Goal: Transaction & Acquisition: Purchase product/service

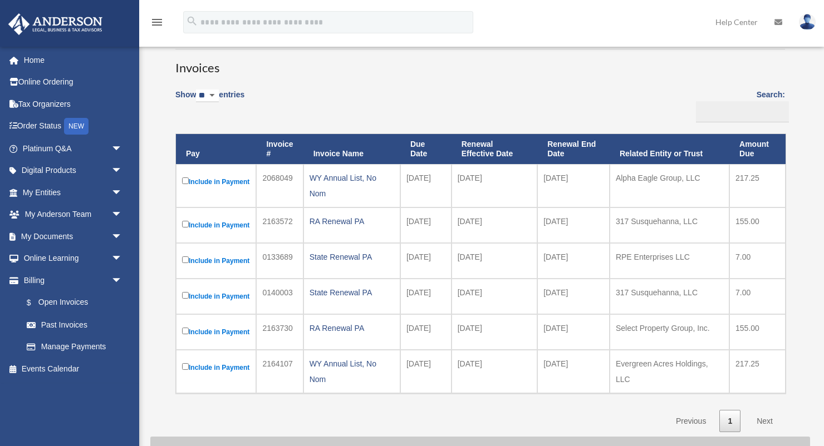
scroll to position [61, 0]
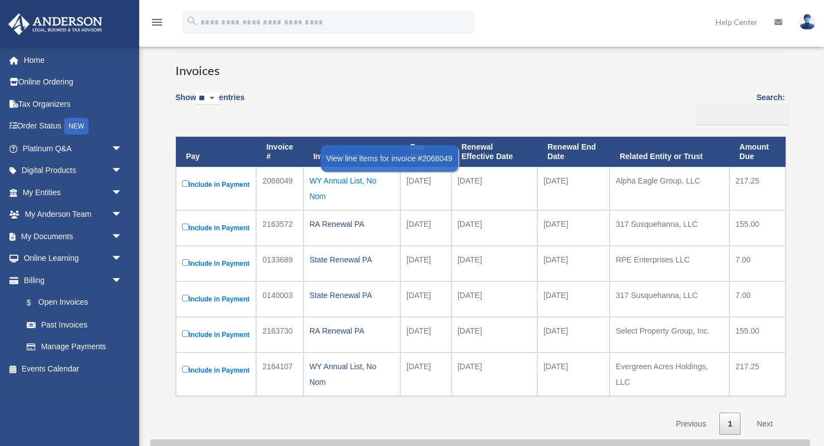
click at [386, 194] on div "WY Annual List, No Nom" at bounding box center [352, 188] width 85 height 31
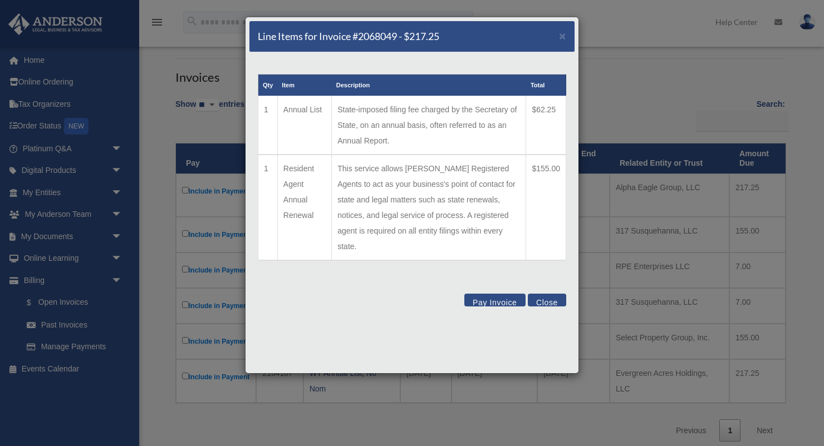
scroll to position [37, 0]
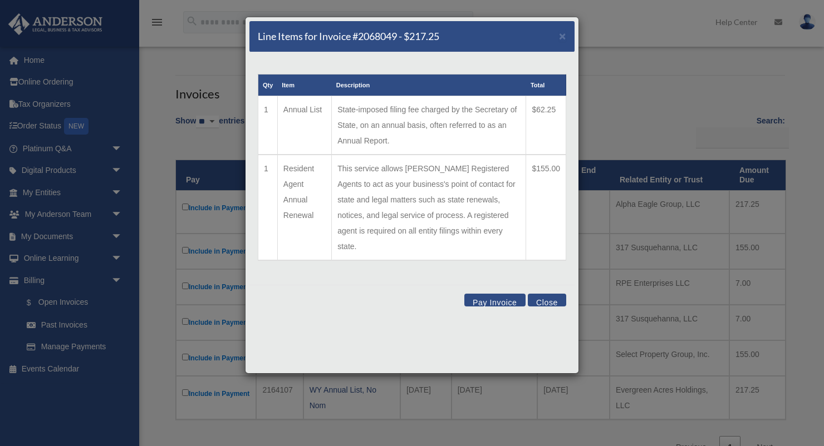
click at [502, 294] on button "Pay Invoice" at bounding box center [494, 300] width 61 height 13
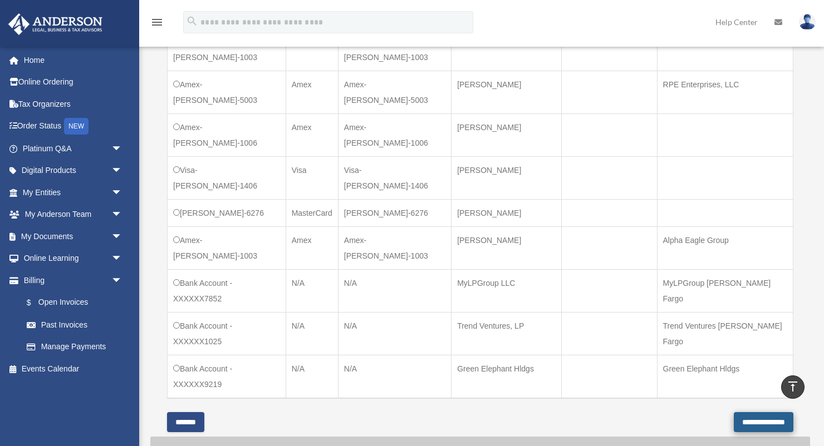
scroll to position [477, 0]
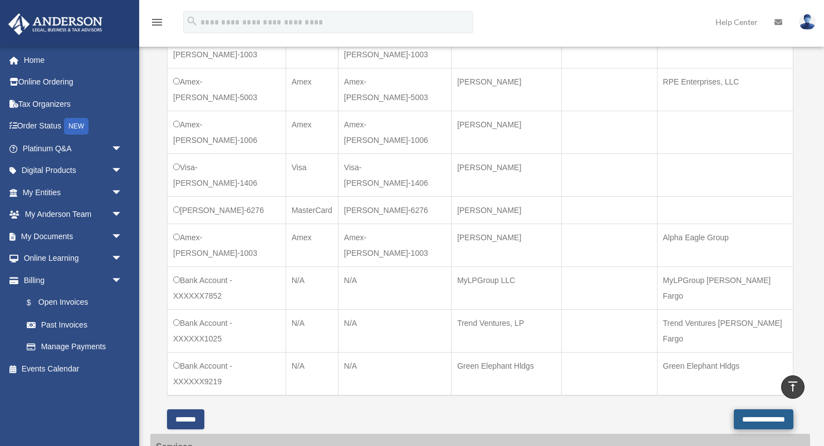
click at [749, 410] on input "**********" at bounding box center [764, 420] width 60 height 20
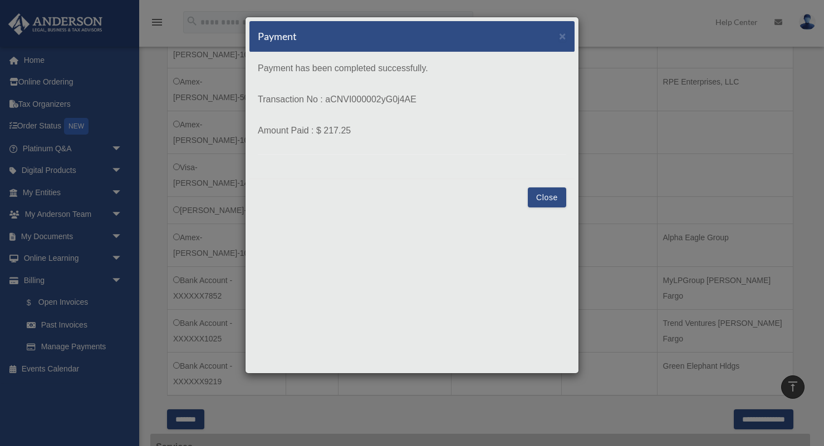
click at [552, 186] on div "Close" at bounding box center [411, 197] width 325 height 37
click at [552, 195] on button "Close" at bounding box center [547, 198] width 38 height 20
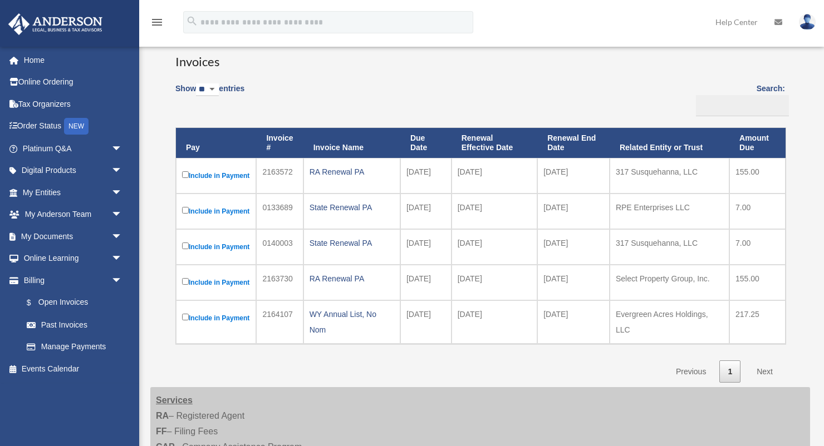
scroll to position [85, 0]
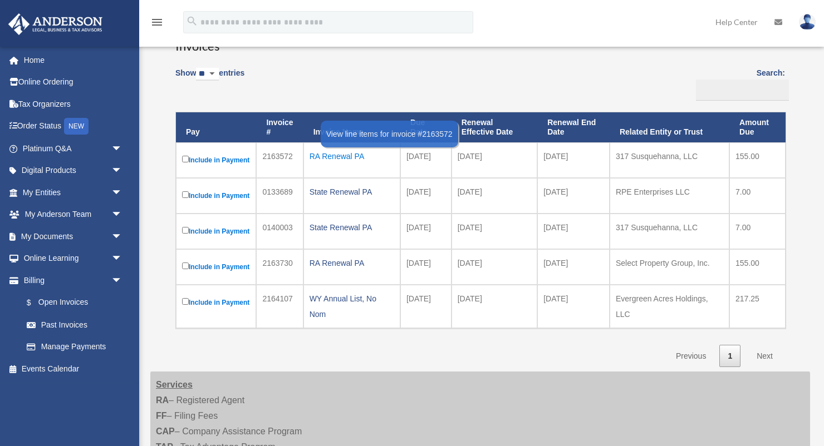
click at [356, 160] on div "RA Renewal PA" at bounding box center [352, 157] width 85 height 16
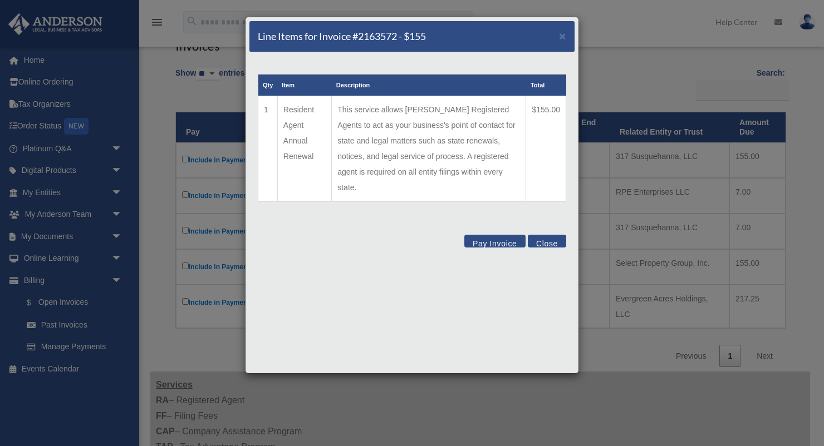
click at [537, 235] on button "Close" at bounding box center [547, 241] width 38 height 13
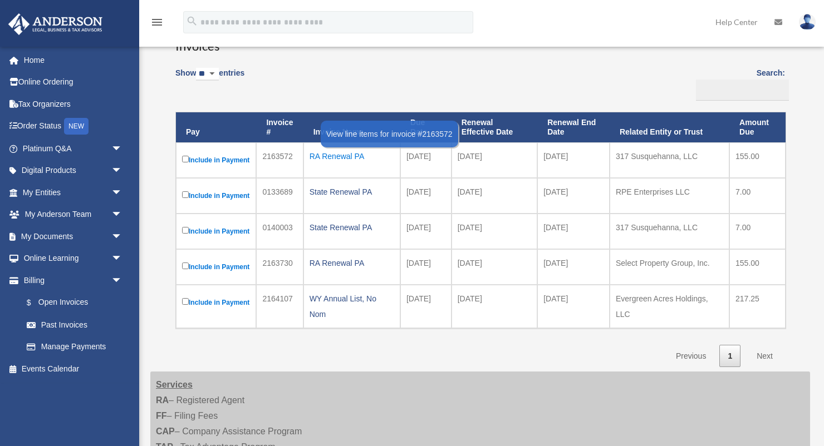
click at [353, 155] on div "RA Renewal PA" at bounding box center [352, 157] width 85 height 16
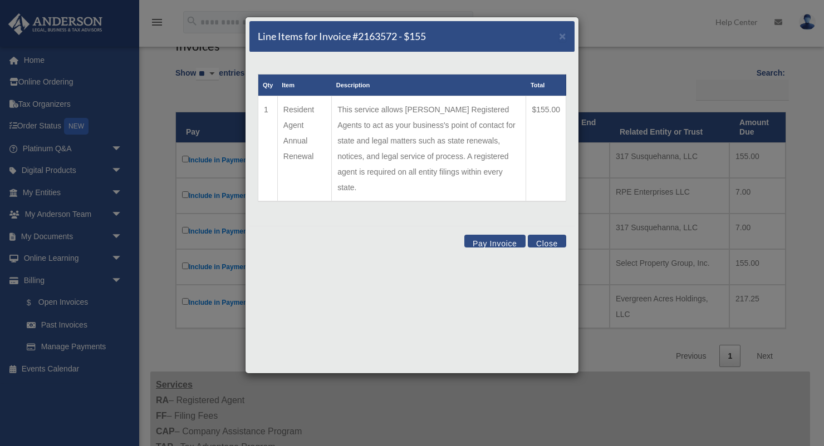
click at [480, 235] on button "Pay Invoice" at bounding box center [494, 241] width 61 height 13
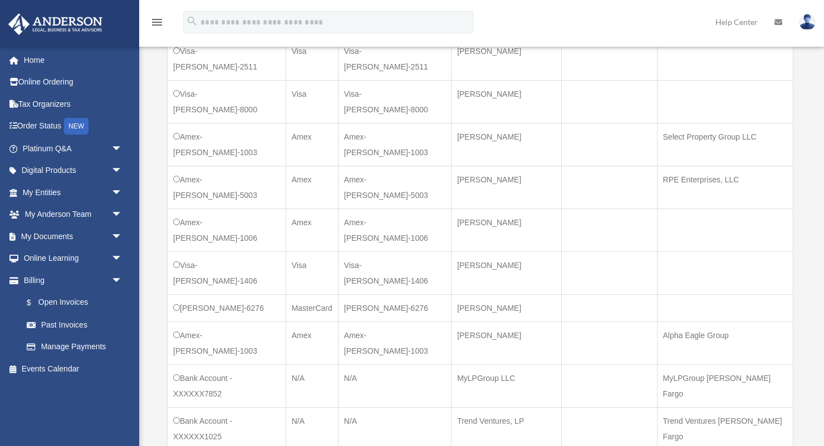
scroll to position [385, 0]
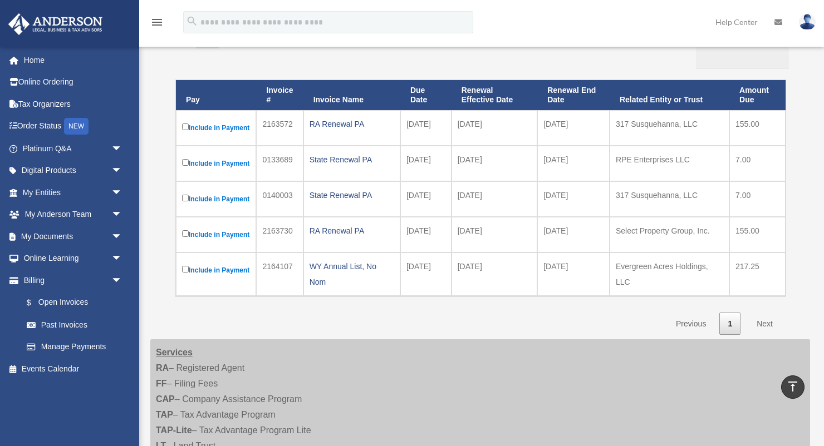
scroll to position [122, 0]
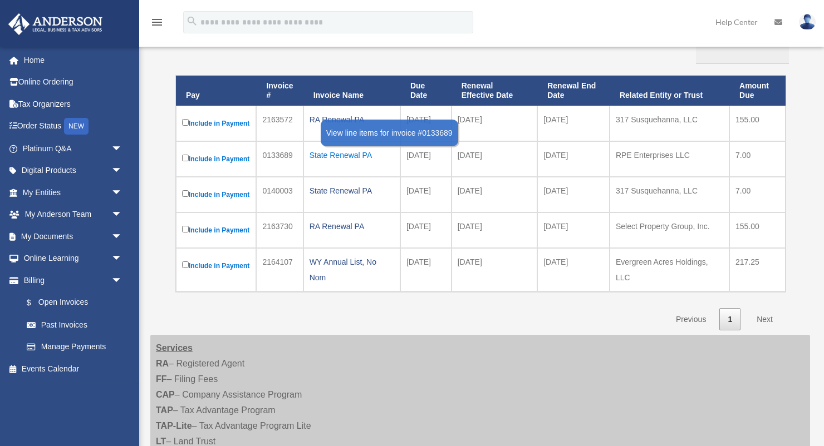
click at [345, 163] on div "State Renewal PA" at bounding box center [352, 156] width 85 height 16
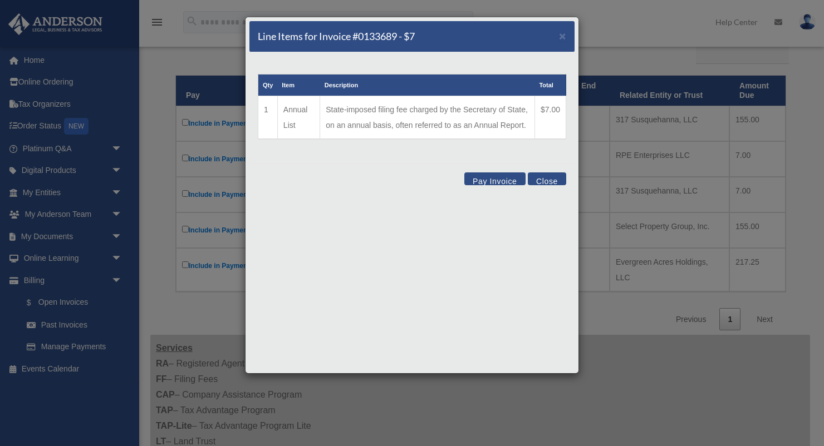
click at [498, 176] on button "Pay Invoice" at bounding box center [494, 179] width 61 height 13
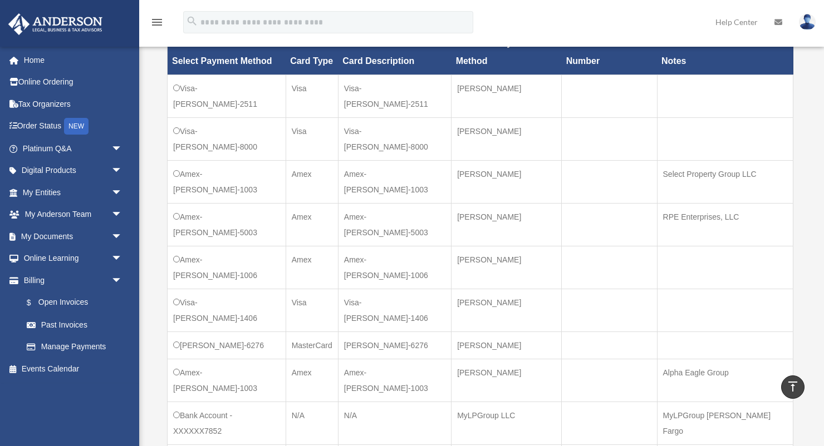
scroll to position [348, 0]
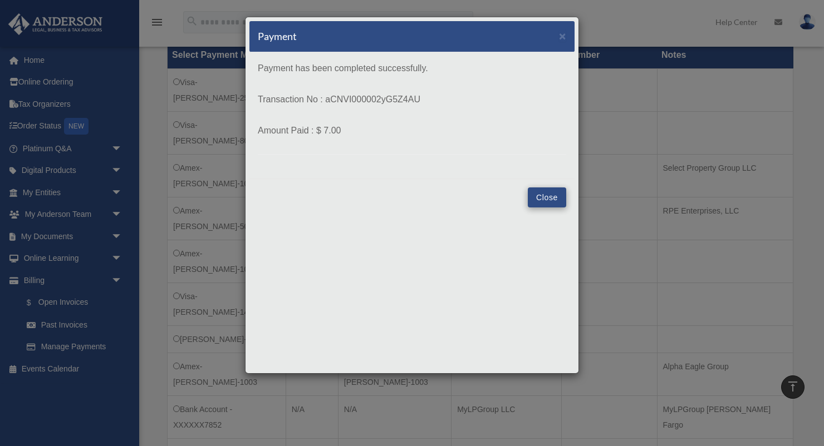
click at [551, 203] on button "Close" at bounding box center [547, 198] width 38 height 20
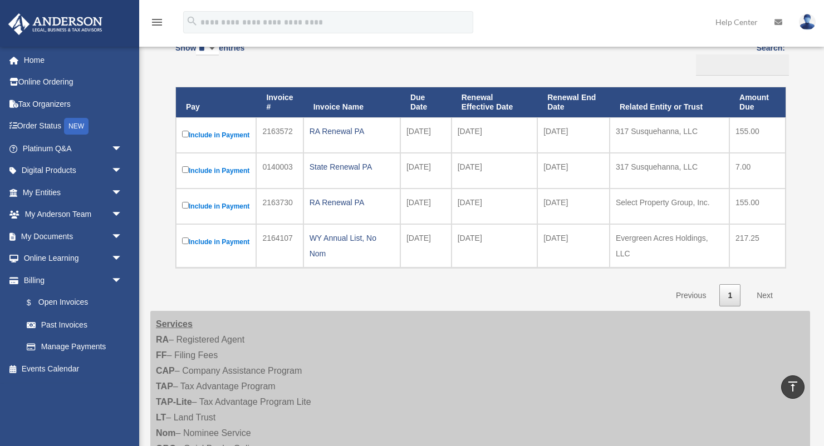
scroll to position [70, 0]
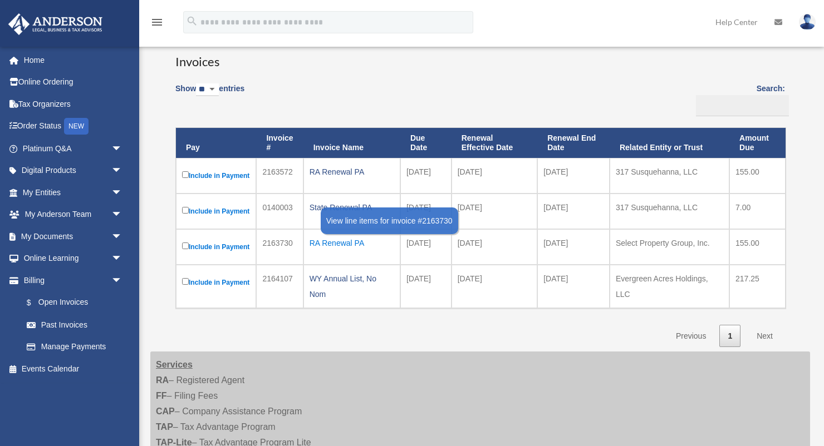
click at [349, 251] on div "RA Renewal PA" at bounding box center [352, 243] width 85 height 16
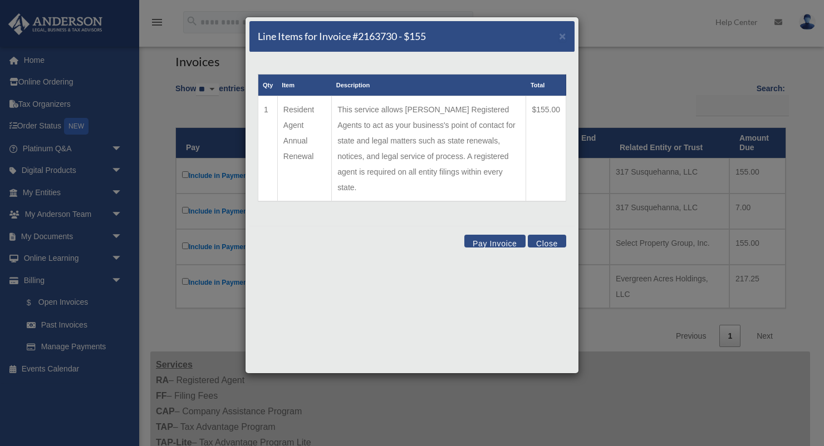
click at [481, 235] on button "Pay Invoice" at bounding box center [494, 241] width 61 height 13
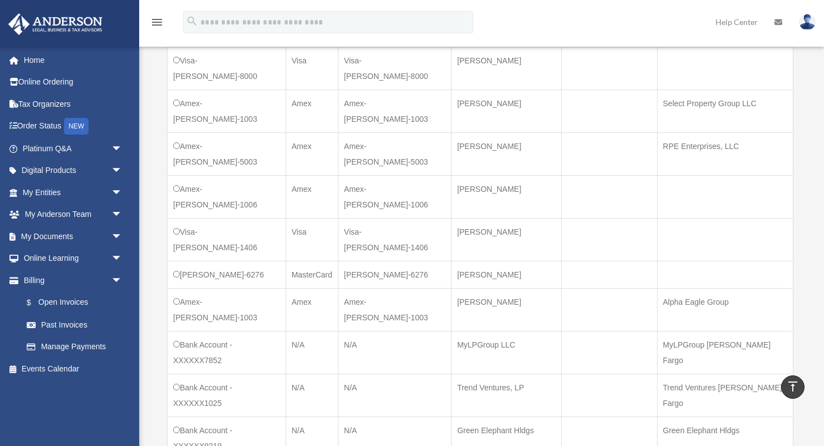
scroll to position [483, 0]
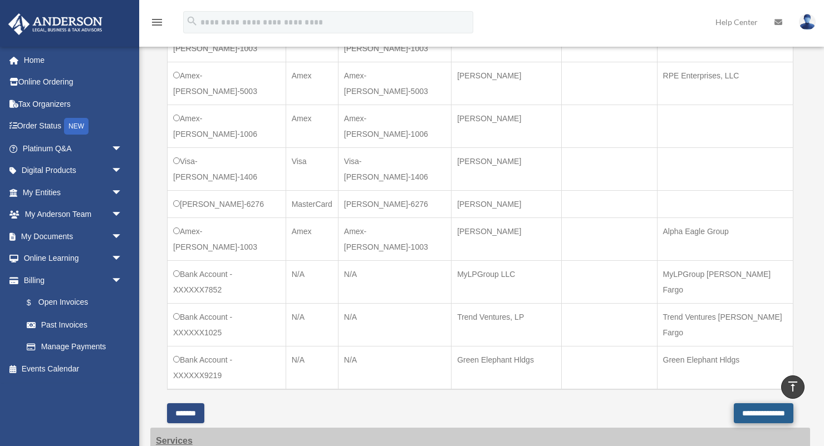
click at [756, 404] on input "**********" at bounding box center [764, 414] width 60 height 20
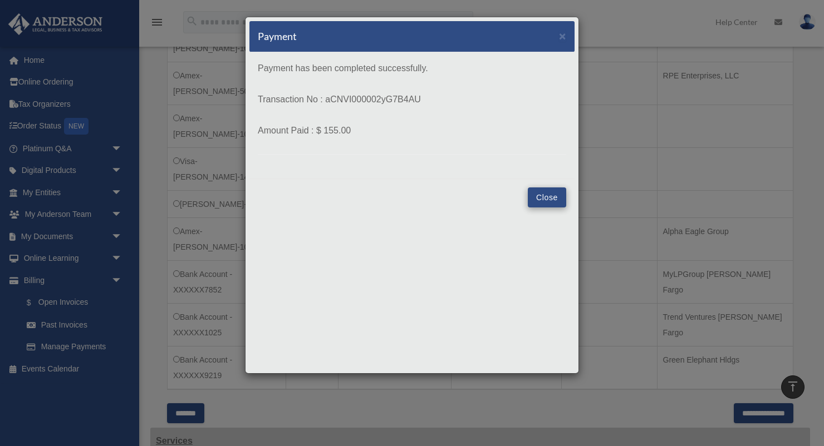
click at [557, 195] on button "Close" at bounding box center [547, 198] width 38 height 20
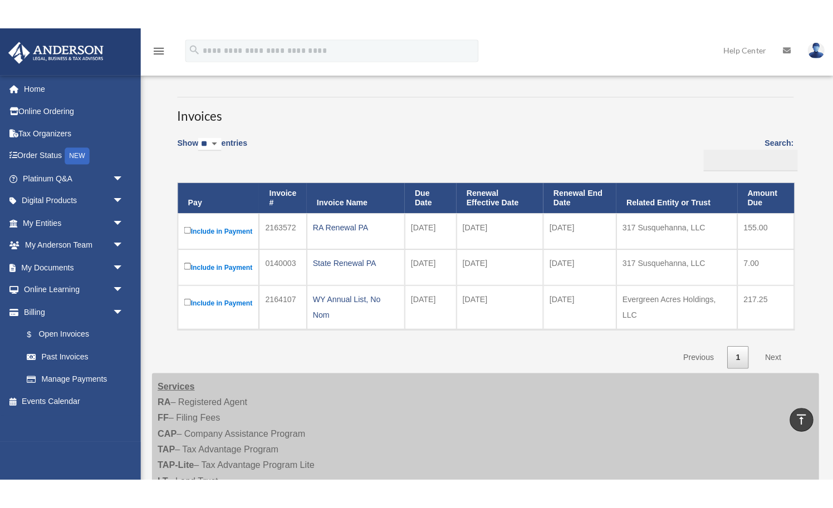
scroll to position [42, 0]
